Goal: Task Accomplishment & Management: Manage account settings

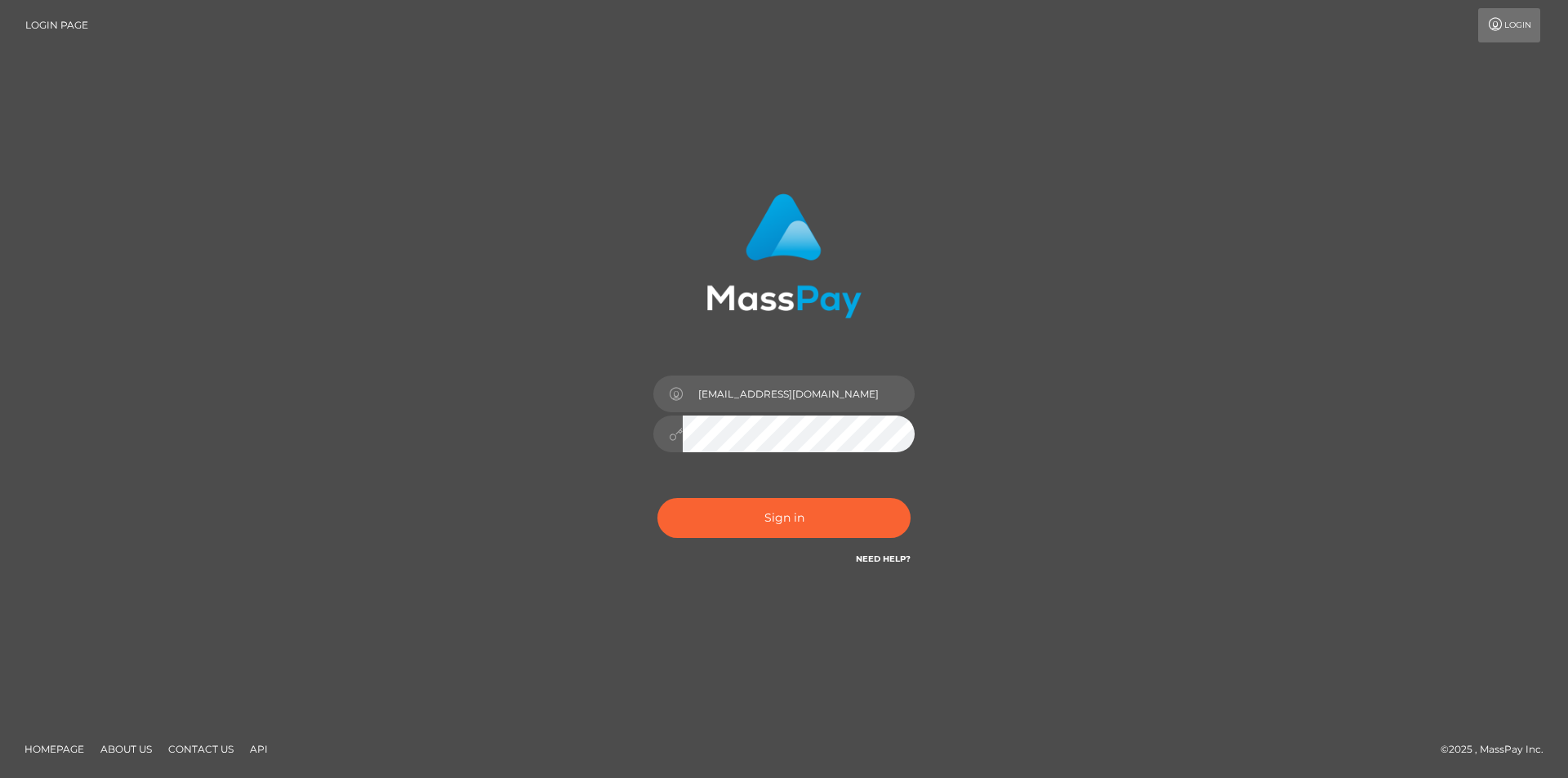
type input "[EMAIL_ADDRESS][DOMAIN_NAME]"
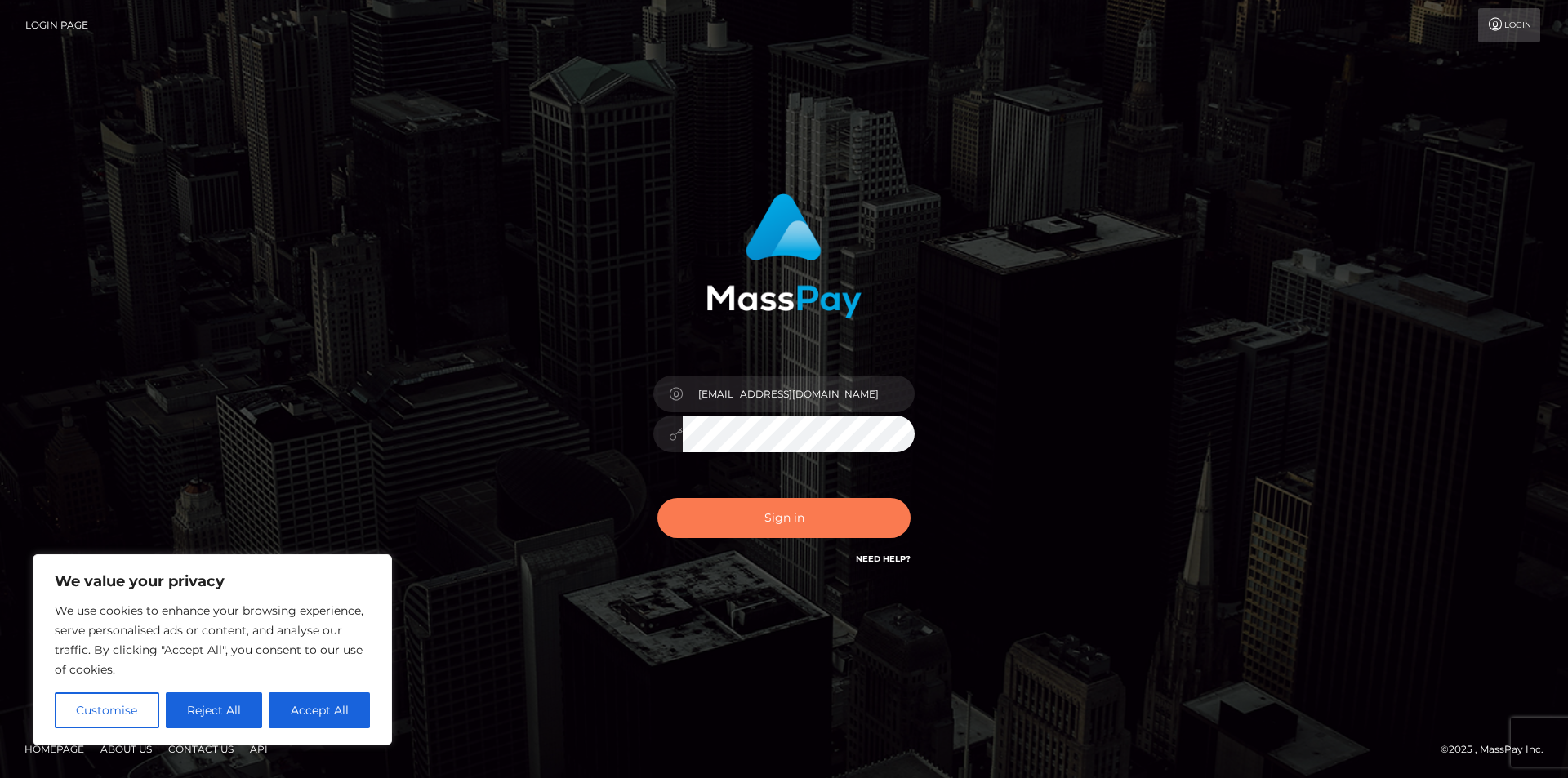
click at [770, 519] on button "Sign in" at bounding box center [784, 518] width 253 height 40
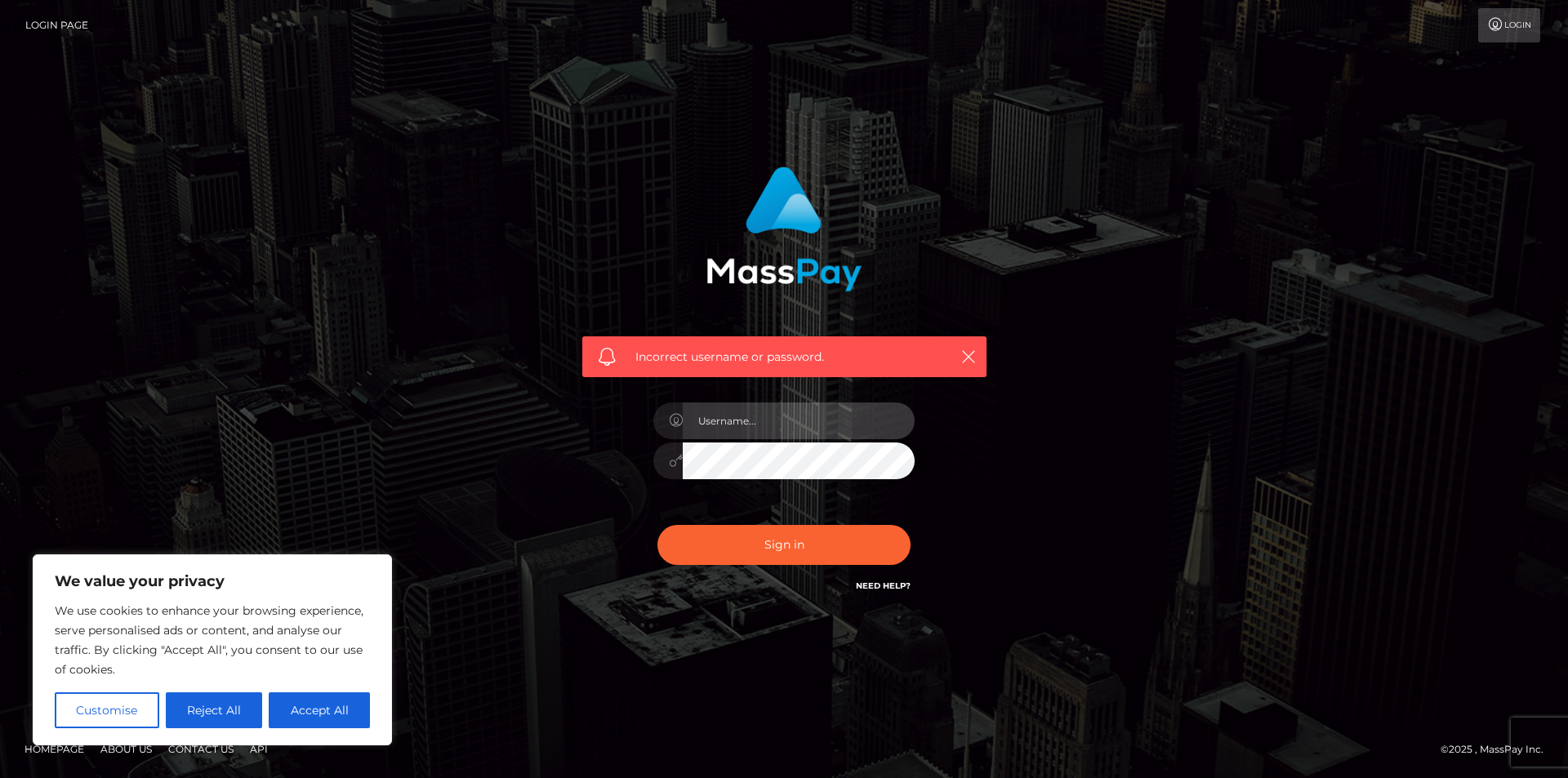
click at [740, 425] on input "text" at bounding box center [799, 420] width 232 height 37
paste input "reemkhalel65"
type input "reemkhalel65"
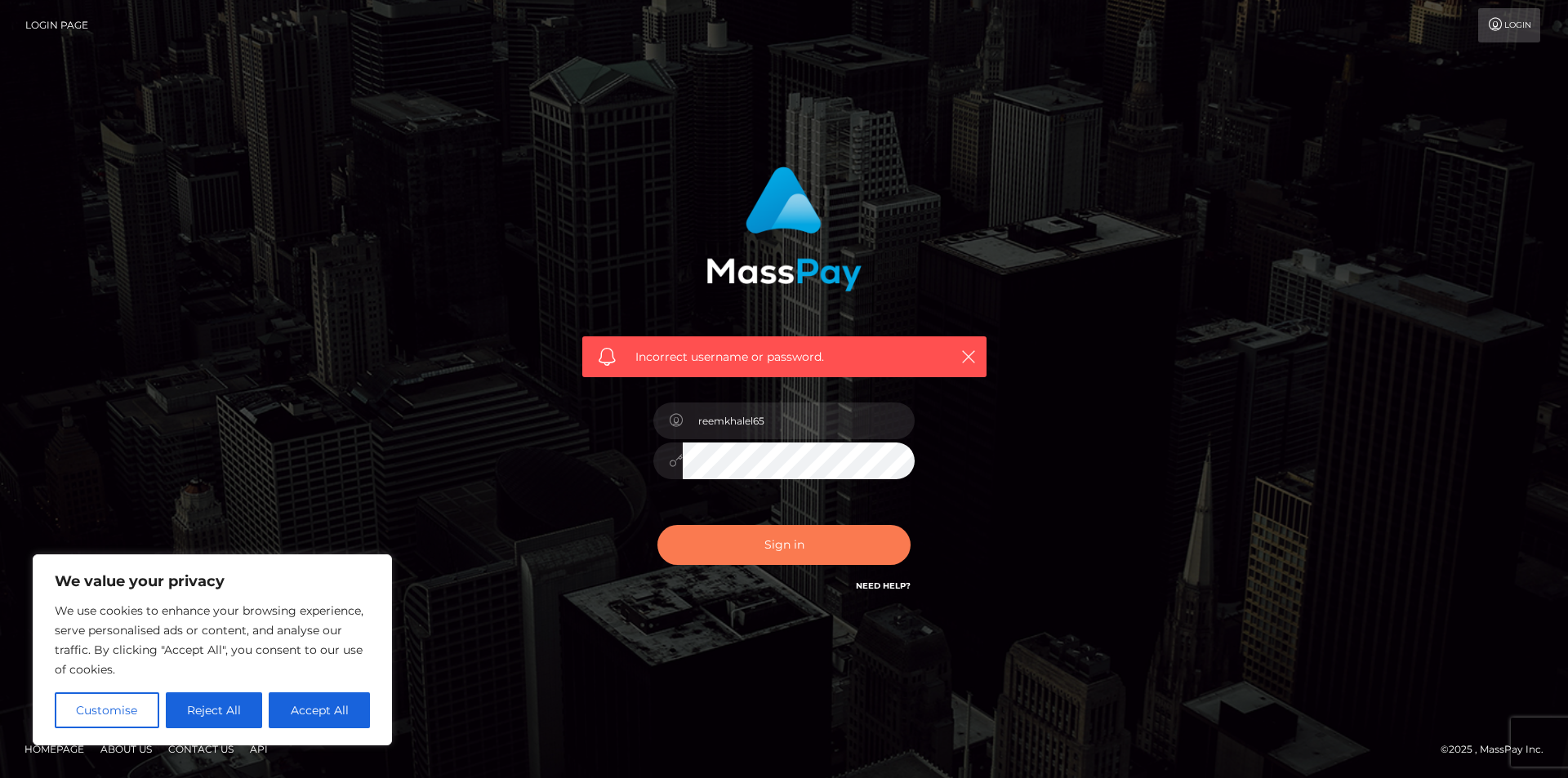
click at [747, 539] on button "Sign in" at bounding box center [784, 545] width 253 height 40
click at [672, 419] on icon at bounding box center [676, 420] width 14 height 13
click at [794, 271] on img at bounding box center [784, 229] width 155 height 125
click at [378, 572] on div "We value your privacy We use cookies to enhance your browsing experience, serve…" at bounding box center [212, 650] width 360 height 191
click at [364, 576] on p "We value your privacy" at bounding box center [212, 581] width 316 height 20
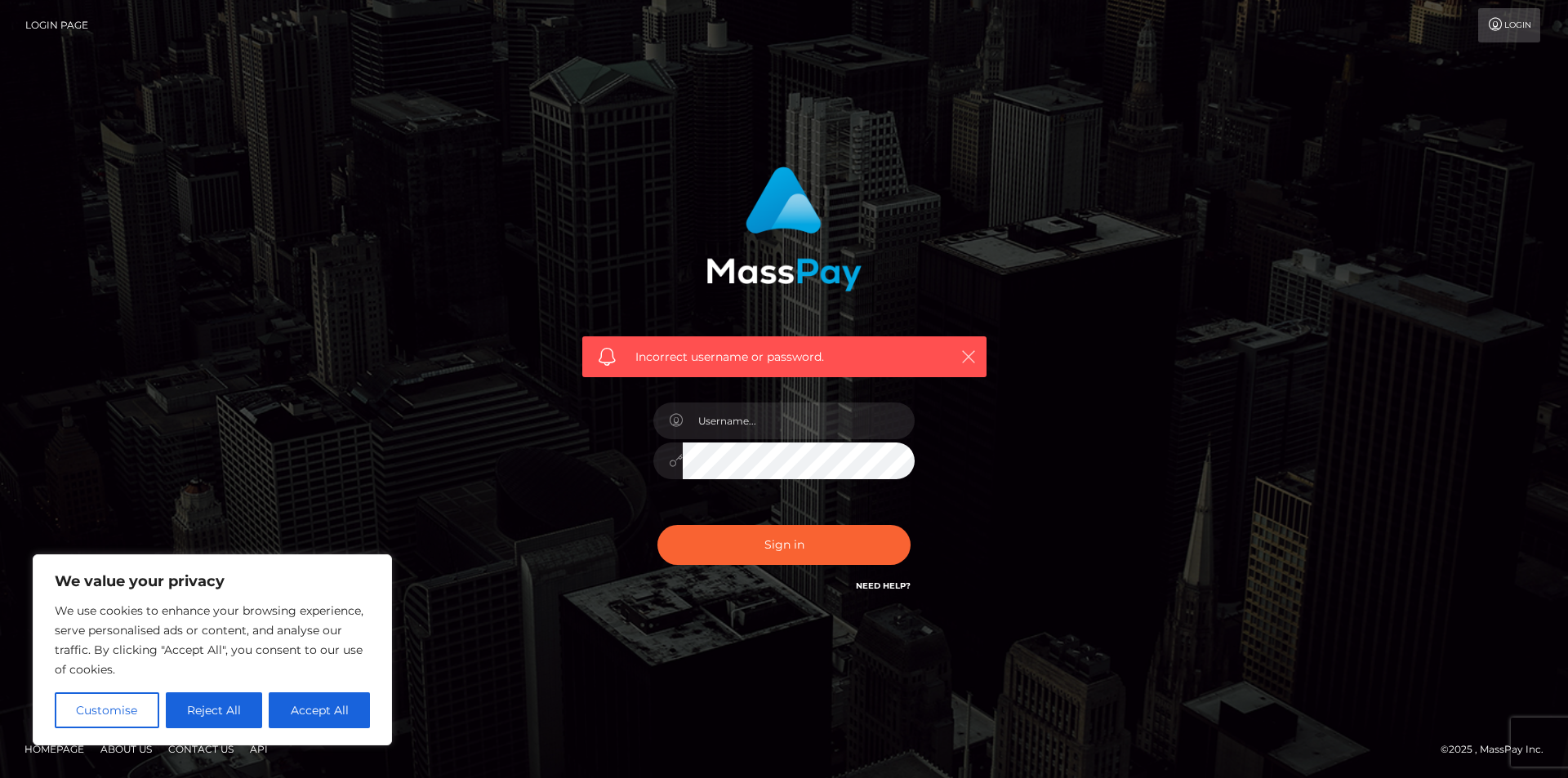
click at [966, 354] on icon "button" at bounding box center [968, 356] width 16 height 16
click at [793, 241] on img at bounding box center [784, 229] width 155 height 125
click at [785, 285] on img at bounding box center [784, 229] width 155 height 125
click at [785, 257] on img at bounding box center [784, 229] width 155 height 125
drag, startPoint x: 784, startPoint y: 257, endPoint x: 772, endPoint y: 220, distance: 38.9
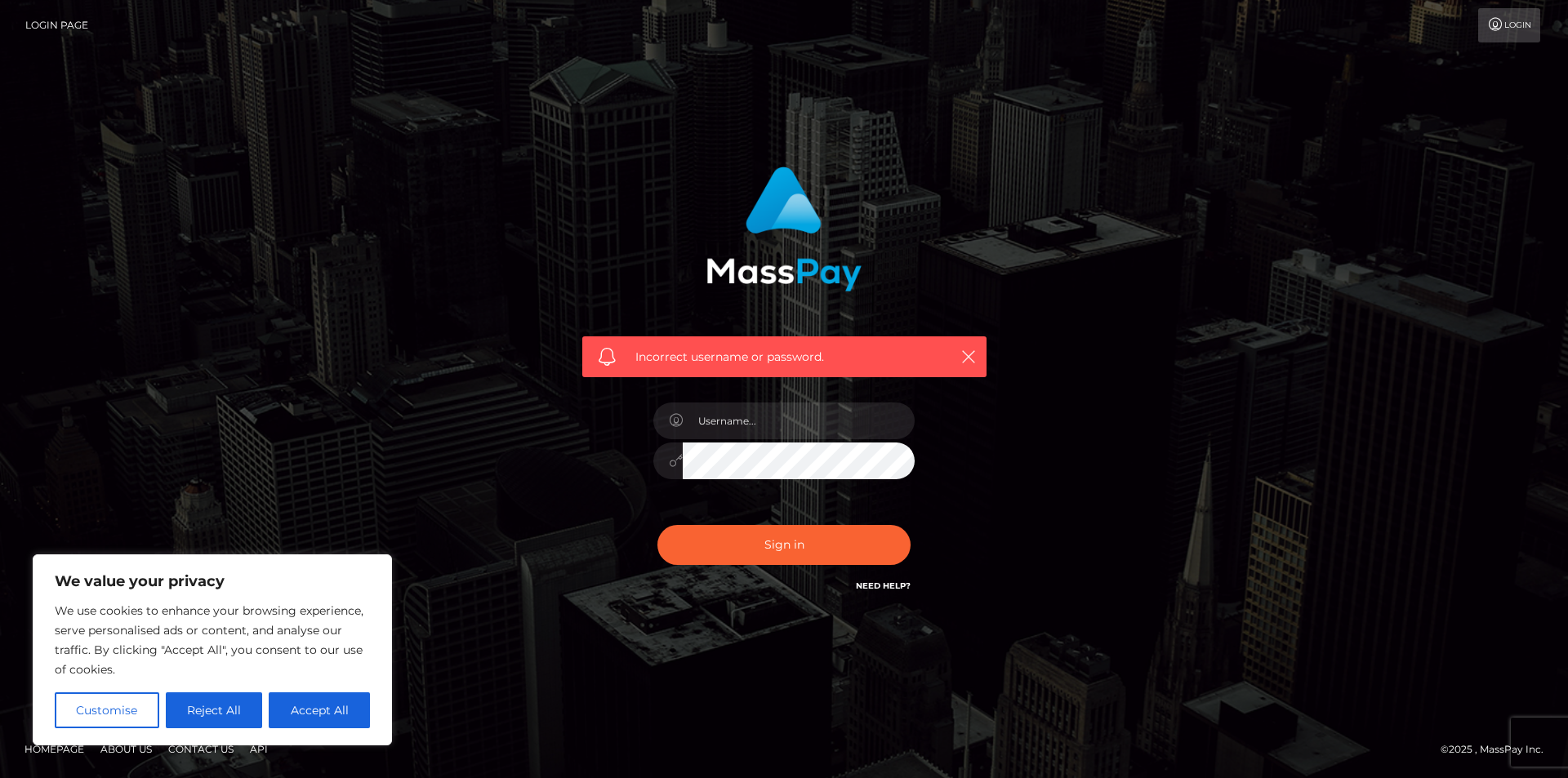
click at [783, 236] on img at bounding box center [784, 229] width 155 height 125
click at [760, 169] on img at bounding box center [784, 229] width 155 height 125
click at [757, 184] on img at bounding box center [784, 229] width 155 height 125
